Goal: Task Accomplishment & Management: Manage account settings

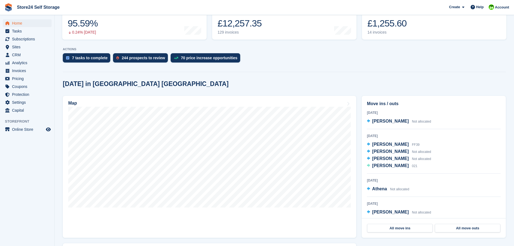
scroll to position [95, 0]
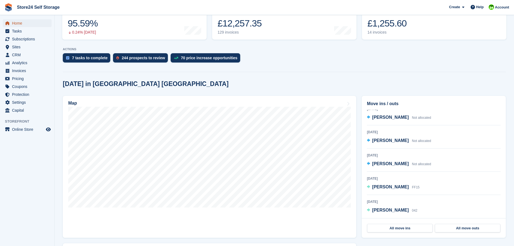
click at [18, 23] on span "Home" at bounding box center [28, 23] width 33 height 8
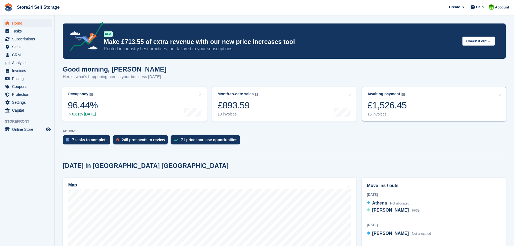
click at [380, 107] on div "£1,526.45" at bounding box center [386, 105] width 39 height 11
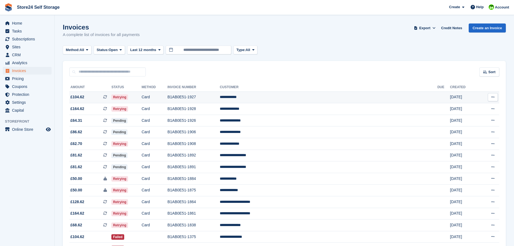
click at [220, 96] on td "B1AB0E51-1927" at bounding box center [193, 97] width 52 height 12
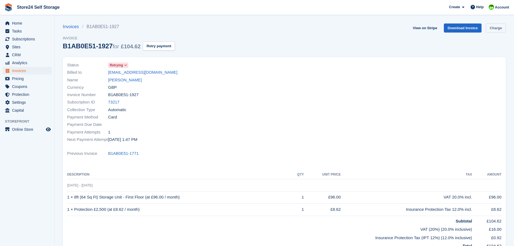
click at [494, 28] on link "Charge" at bounding box center [496, 27] width 20 height 9
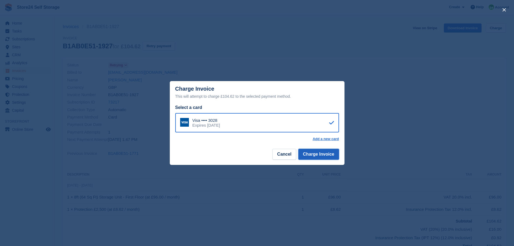
click at [316, 154] on button "Charge Invoice" at bounding box center [318, 154] width 41 height 11
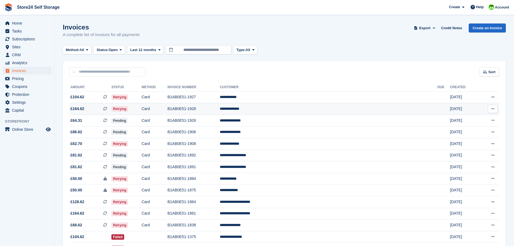
click at [297, 109] on td "**********" at bounding box center [329, 109] width 218 height 12
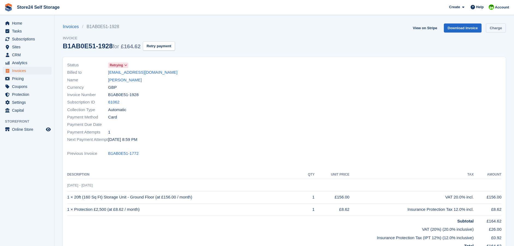
click at [495, 28] on link "Charge" at bounding box center [496, 27] width 20 height 9
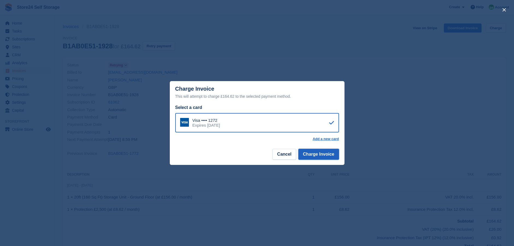
click at [314, 154] on button "Charge Invoice" at bounding box center [318, 154] width 41 height 11
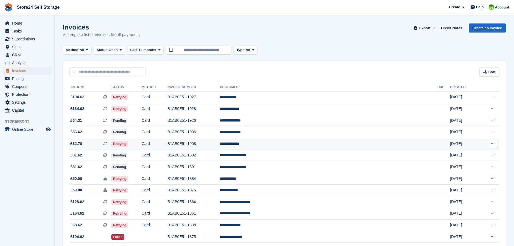
click at [296, 144] on td "**********" at bounding box center [329, 144] width 218 height 12
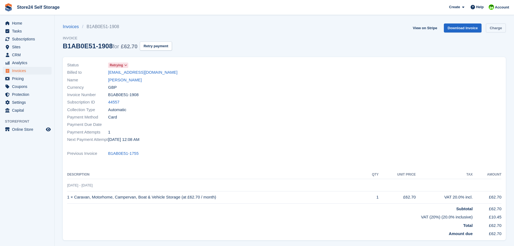
click at [498, 26] on link "Charge" at bounding box center [496, 27] width 20 height 9
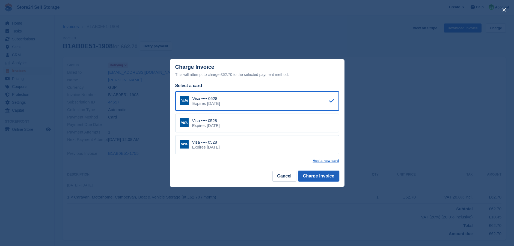
click at [316, 178] on button "Charge Invoice" at bounding box center [318, 176] width 41 height 11
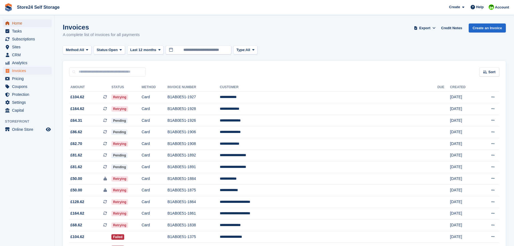
click at [19, 22] on span "Home" at bounding box center [28, 23] width 33 height 8
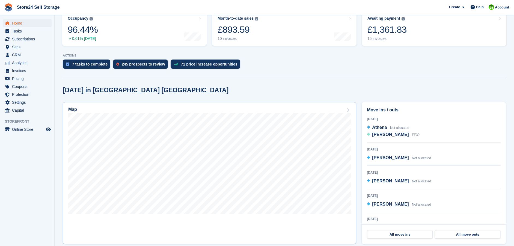
scroll to position [82, 0]
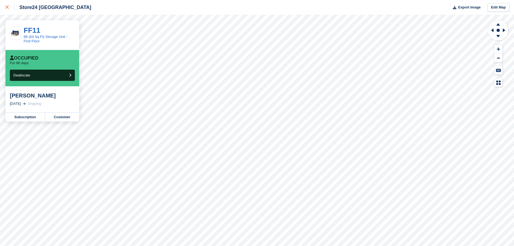
click at [10, 10] on div at bounding box center [9, 7] width 9 height 7
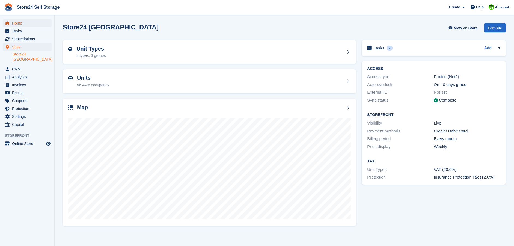
click at [17, 23] on span "Home" at bounding box center [28, 23] width 33 height 8
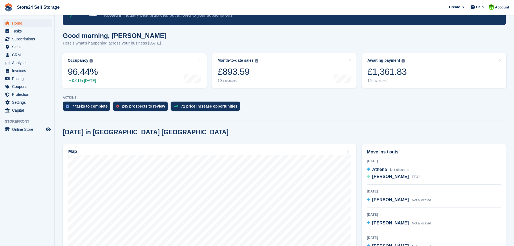
scroll to position [82, 0]
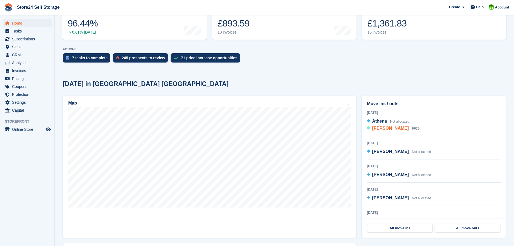
click at [381, 129] on span "[PERSON_NAME]" at bounding box center [390, 128] width 37 height 5
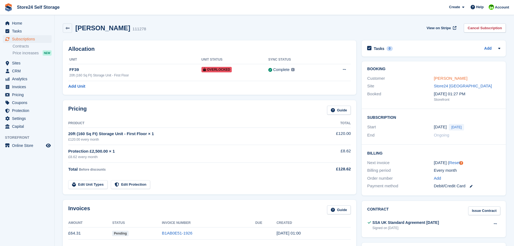
click at [444, 78] on link "[PERSON_NAME]" at bounding box center [451, 78] width 34 height 5
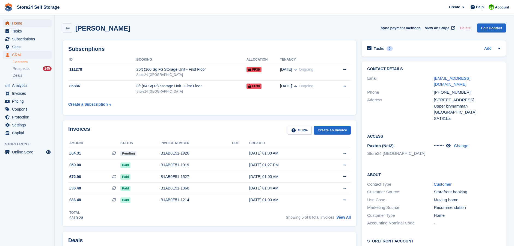
click at [18, 24] on span "Home" at bounding box center [28, 23] width 33 height 8
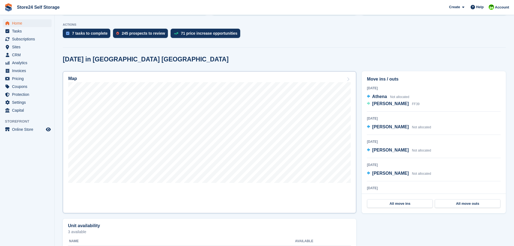
scroll to position [109, 0]
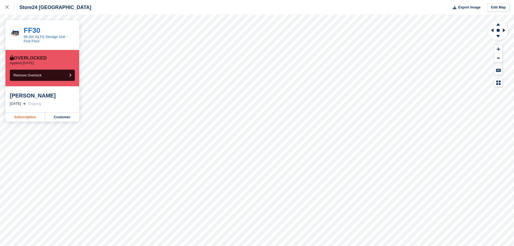
click at [21, 117] on link "Subscription" at bounding box center [25, 117] width 40 height 9
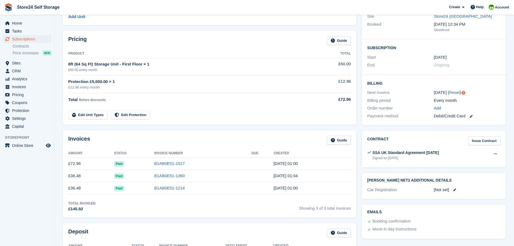
scroll to position [82, 0]
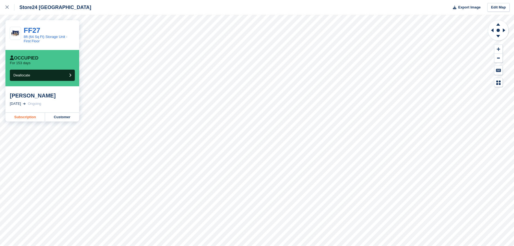
click at [25, 118] on link "Subscription" at bounding box center [25, 117] width 40 height 9
click at [27, 116] on link "Subscription" at bounding box center [25, 117] width 40 height 9
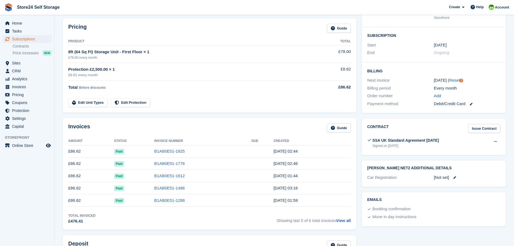
scroll to position [55, 0]
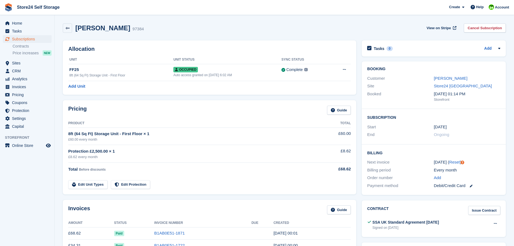
scroll to position [27, 0]
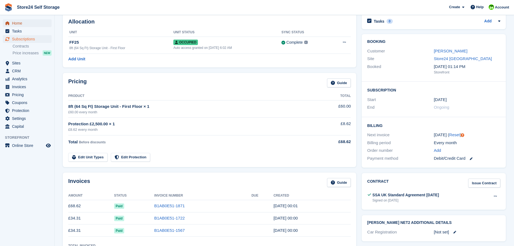
click at [22, 22] on span "Home" at bounding box center [28, 23] width 33 height 8
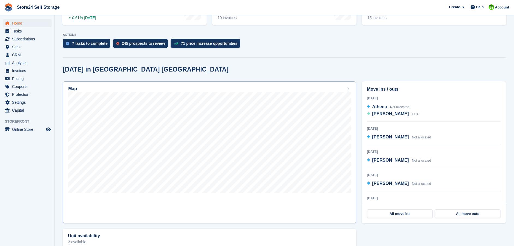
scroll to position [109, 0]
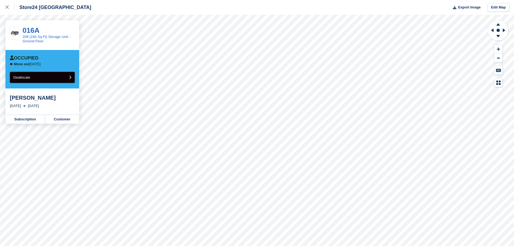
click at [67, 77] on button "Deallocate" at bounding box center [42, 77] width 65 height 11
click at [67, 78] on button "Deallocate" at bounding box center [42, 77] width 65 height 11
